Goal: Check status: Check status

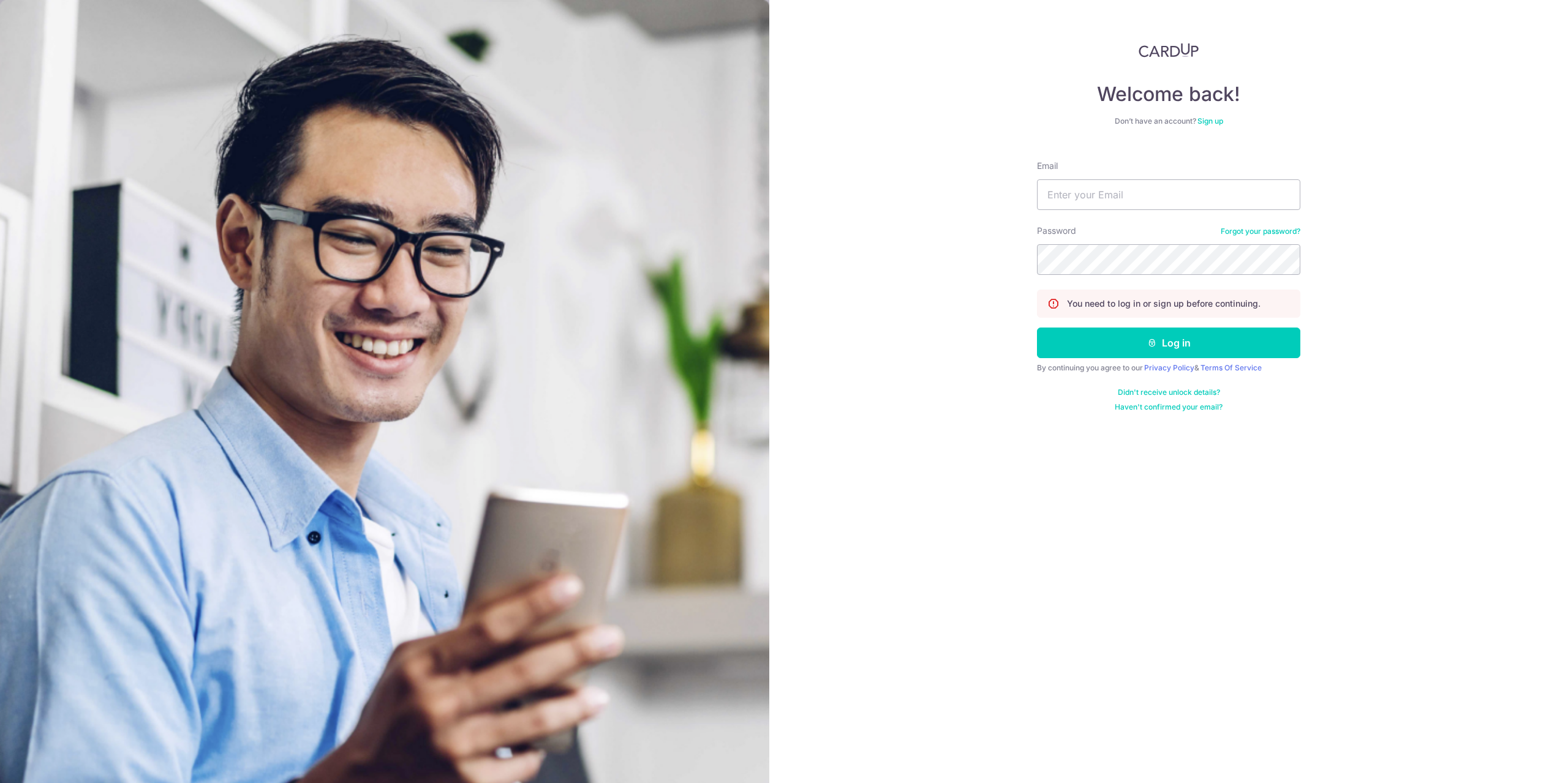
type input "[EMAIL_ADDRESS][DOMAIN_NAME]"
click at [1036, 327] on button "Log in" at bounding box center [1168, 343] width 263 height 31
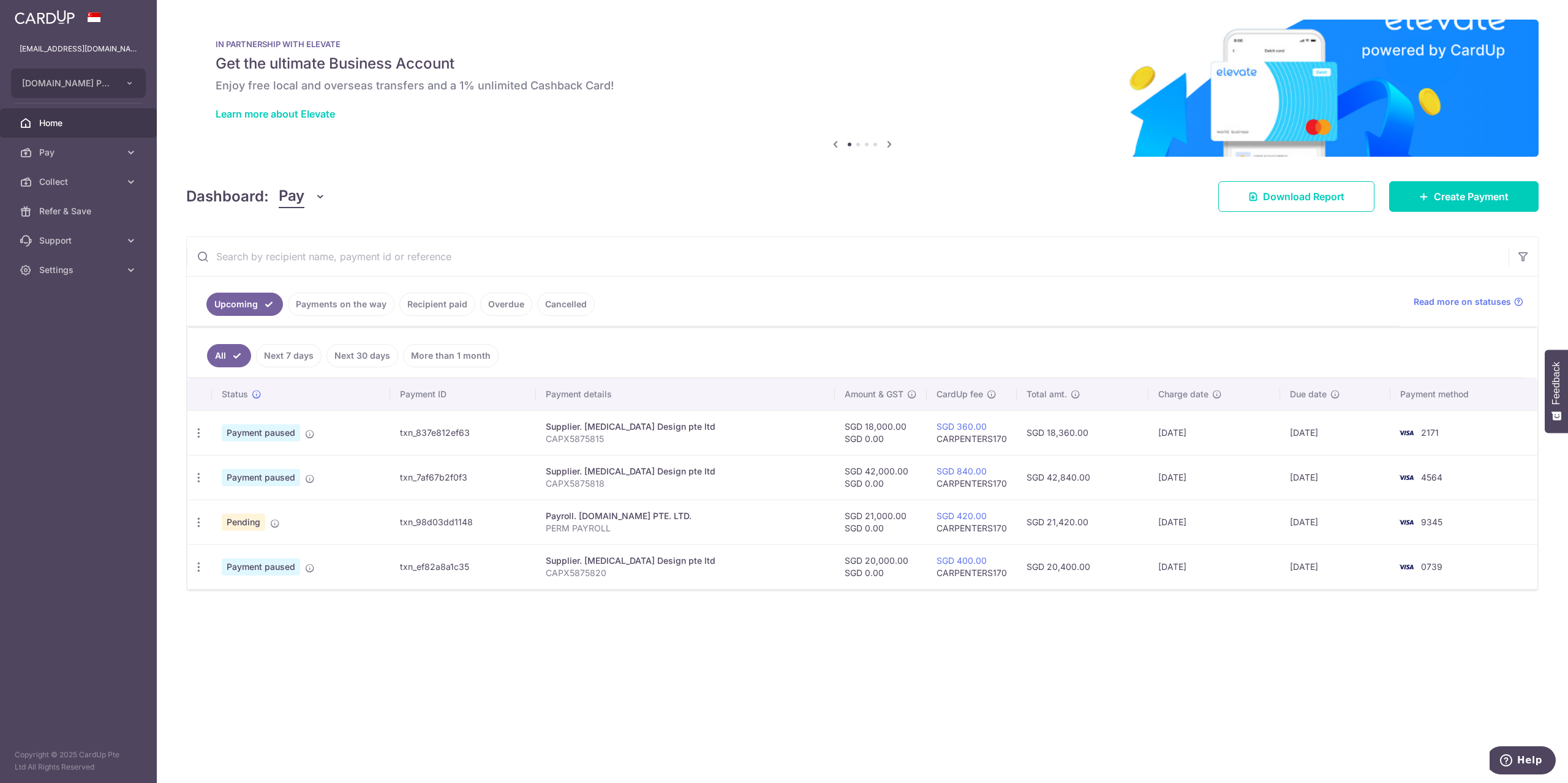
drag, startPoint x: 859, startPoint y: 425, endPoint x: 912, endPoint y: 424, distance: 53.0
click at [912, 424] on td "SGD 18,000.00 SGD 0.00" at bounding box center [881, 433] width 92 height 45
click at [1333, 642] on div "× Pause Schedule Pause all future payments in this series Pause just this one p…" at bounding box center [862, 392] width 1411 height 783
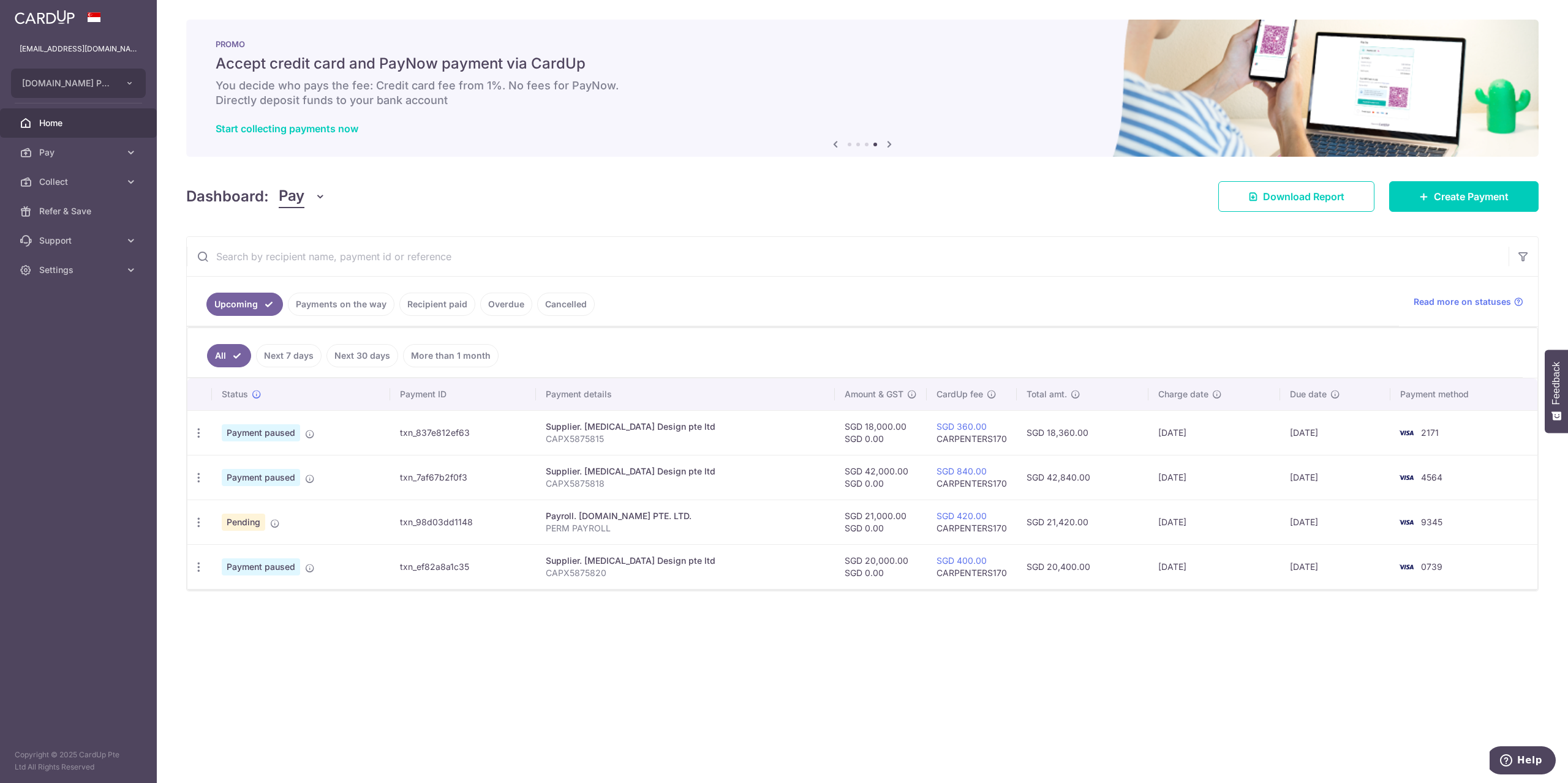
click at [347, 309] on link "Payments on the way" at bounding box center [341, 304] width 107 height 23
click at [254, 299] on link "Upcoming" at bounding box center [236, 304] width 59 height 23
